Goal: Find specific page/section: Find specific page/section

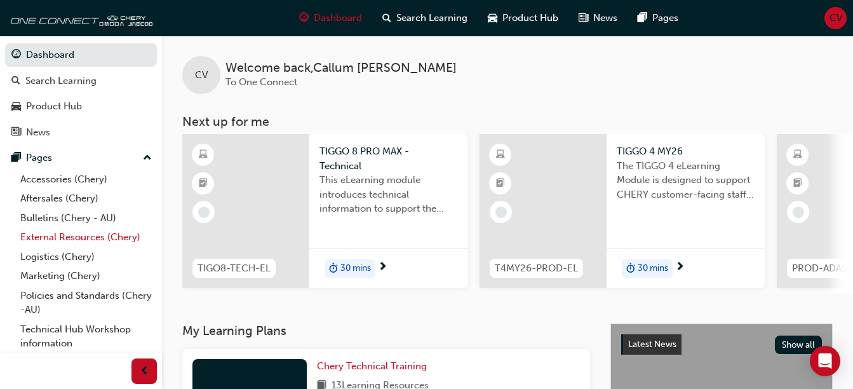
click at [88, 237] on link "External Resources (Chery)" at bounding box center [86, 237] width 142 height 20
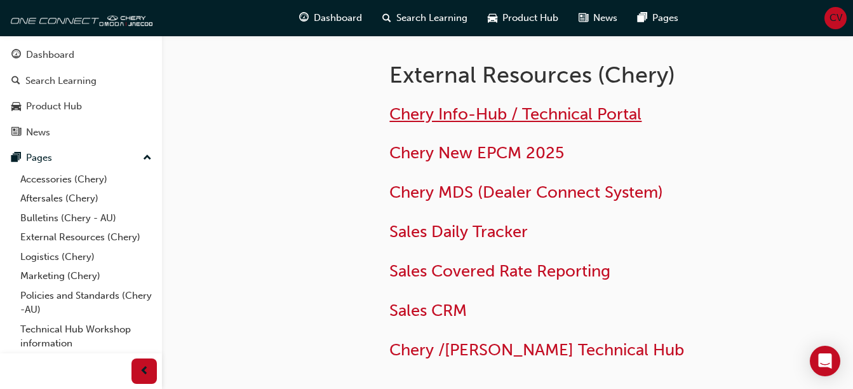
click at [434, 105] on span "Chery Info-Hub / Technical Portal" at bounding box center [515, 114] width 252 height 20
